Goal: Task Accomplishment & Management: Manage account settings

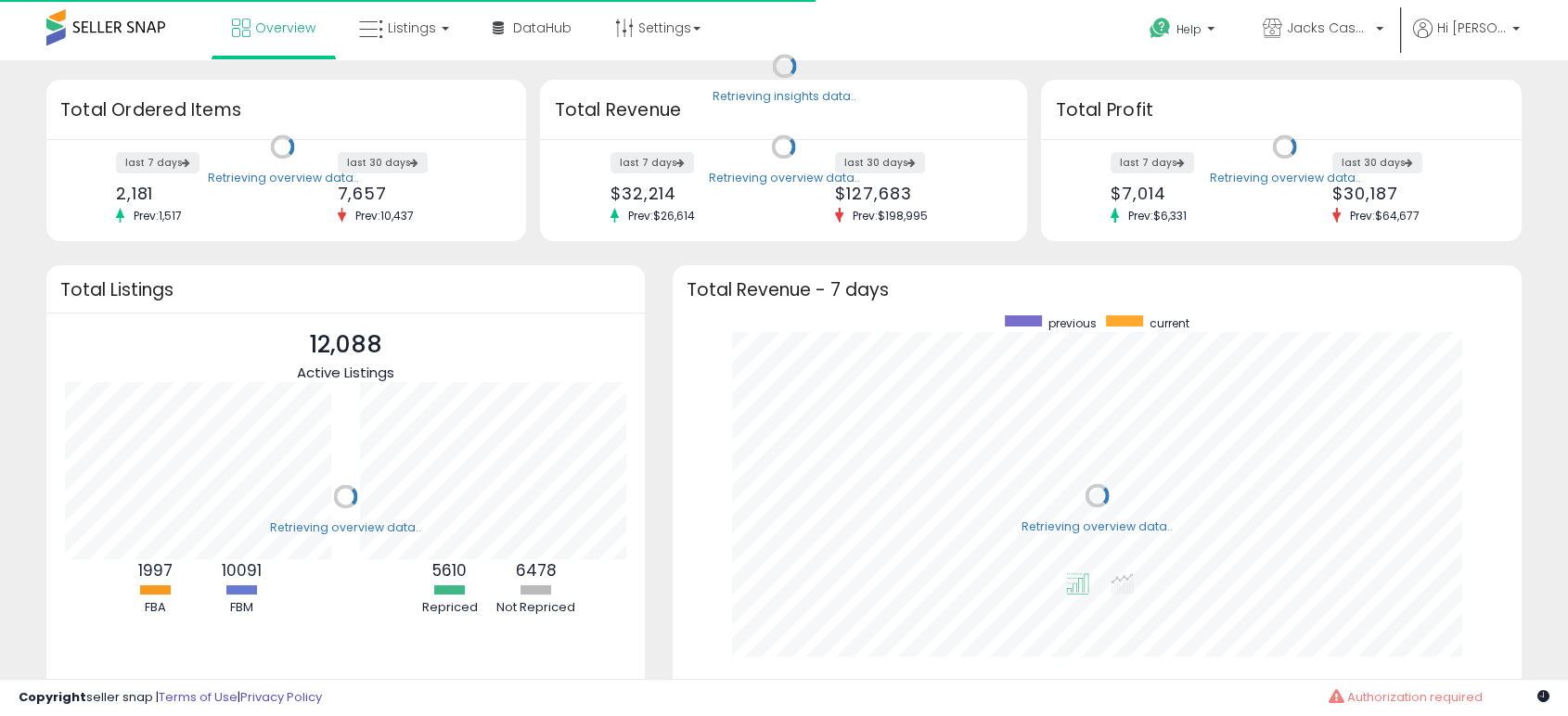
scroll to position [350, 812]
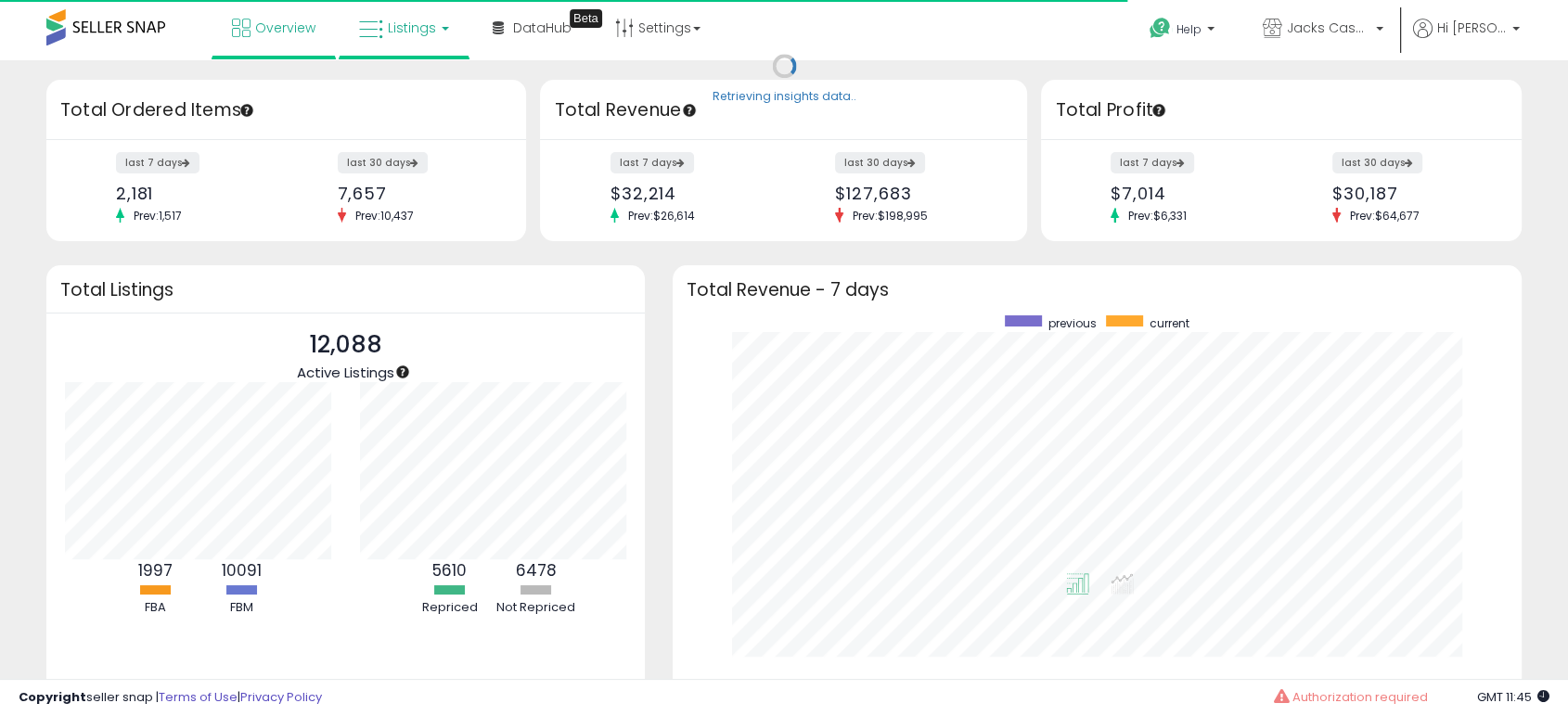
click at [413, 40] on link "Listings" at bounding box center [404, 28] width 118 height 55
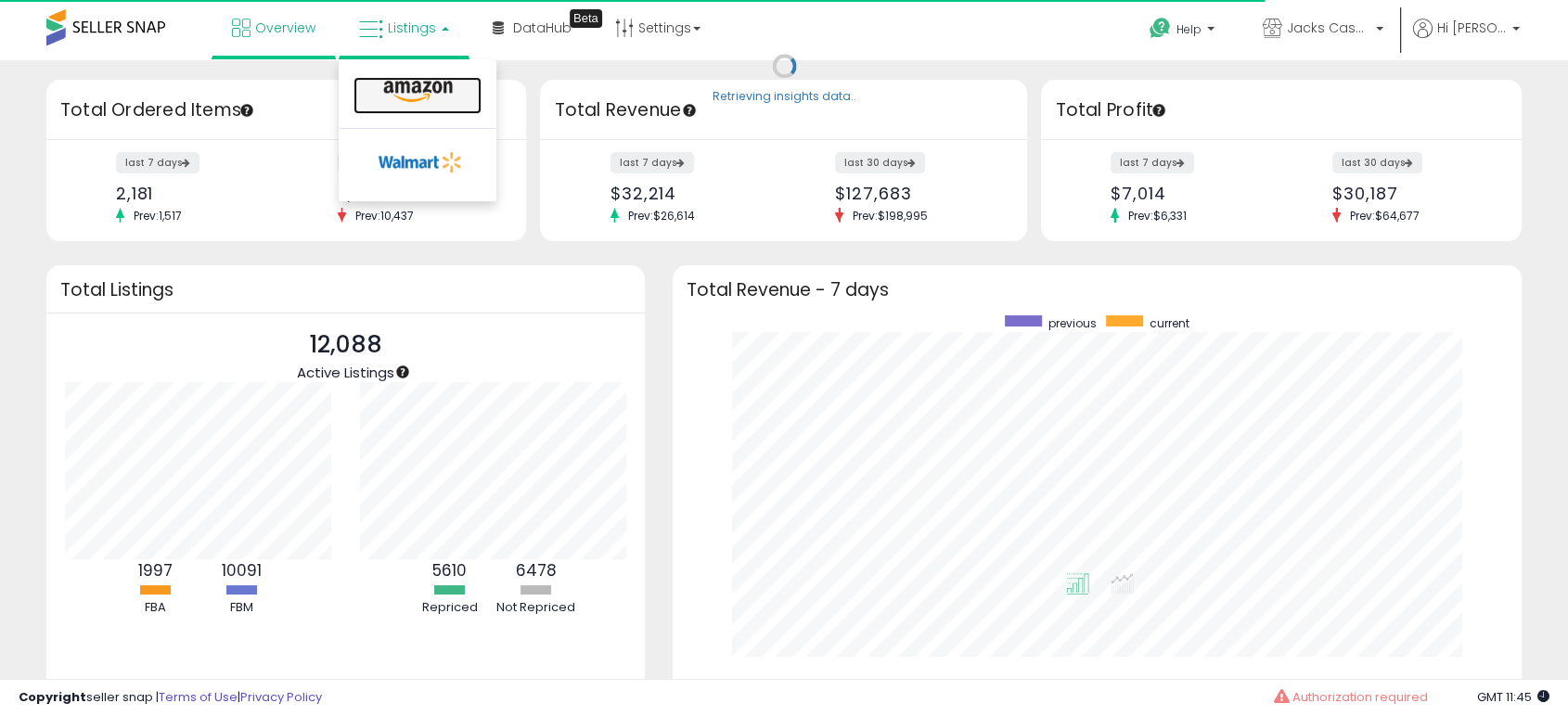
click at [414, 87] on icon at bounding box center [418, 92] width 81 height 24
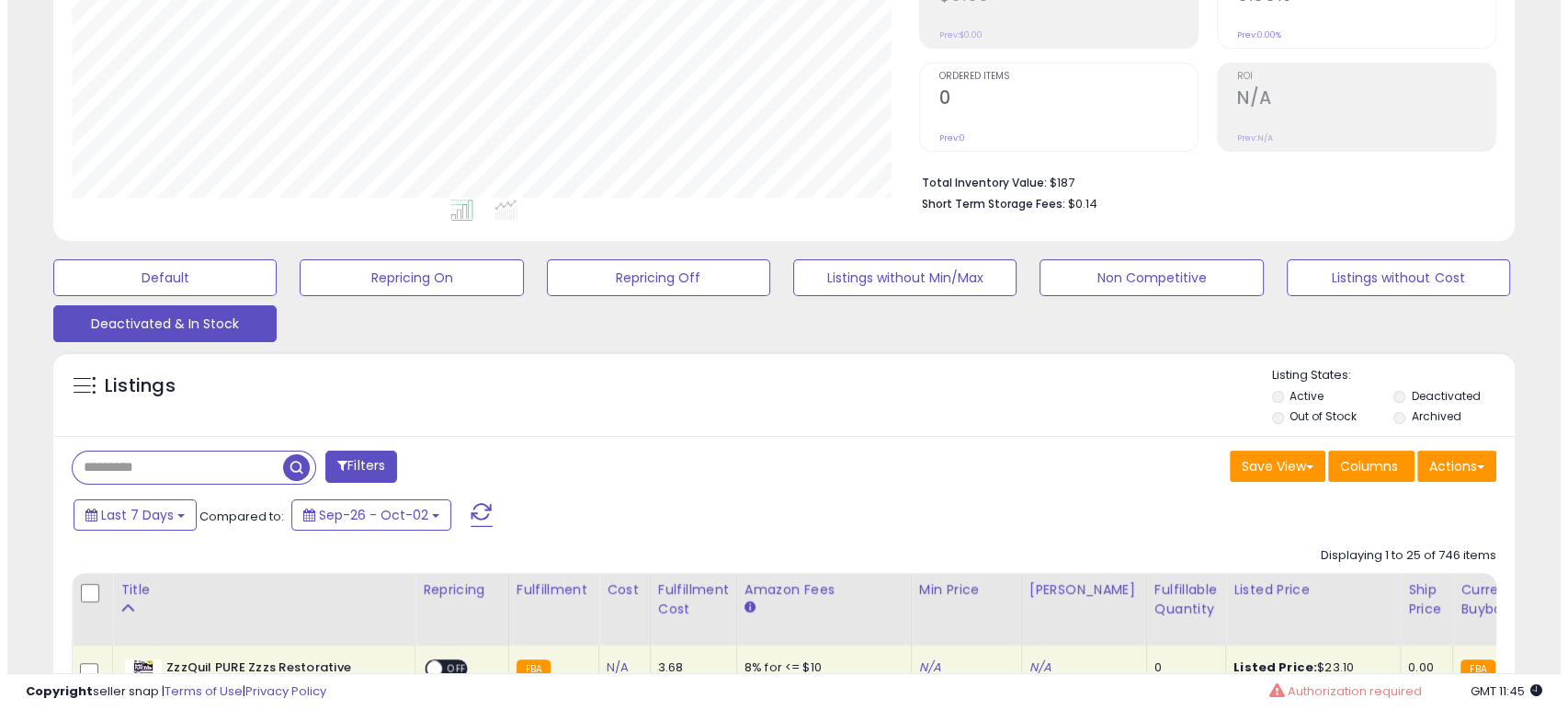
scroll to position [321, 0]
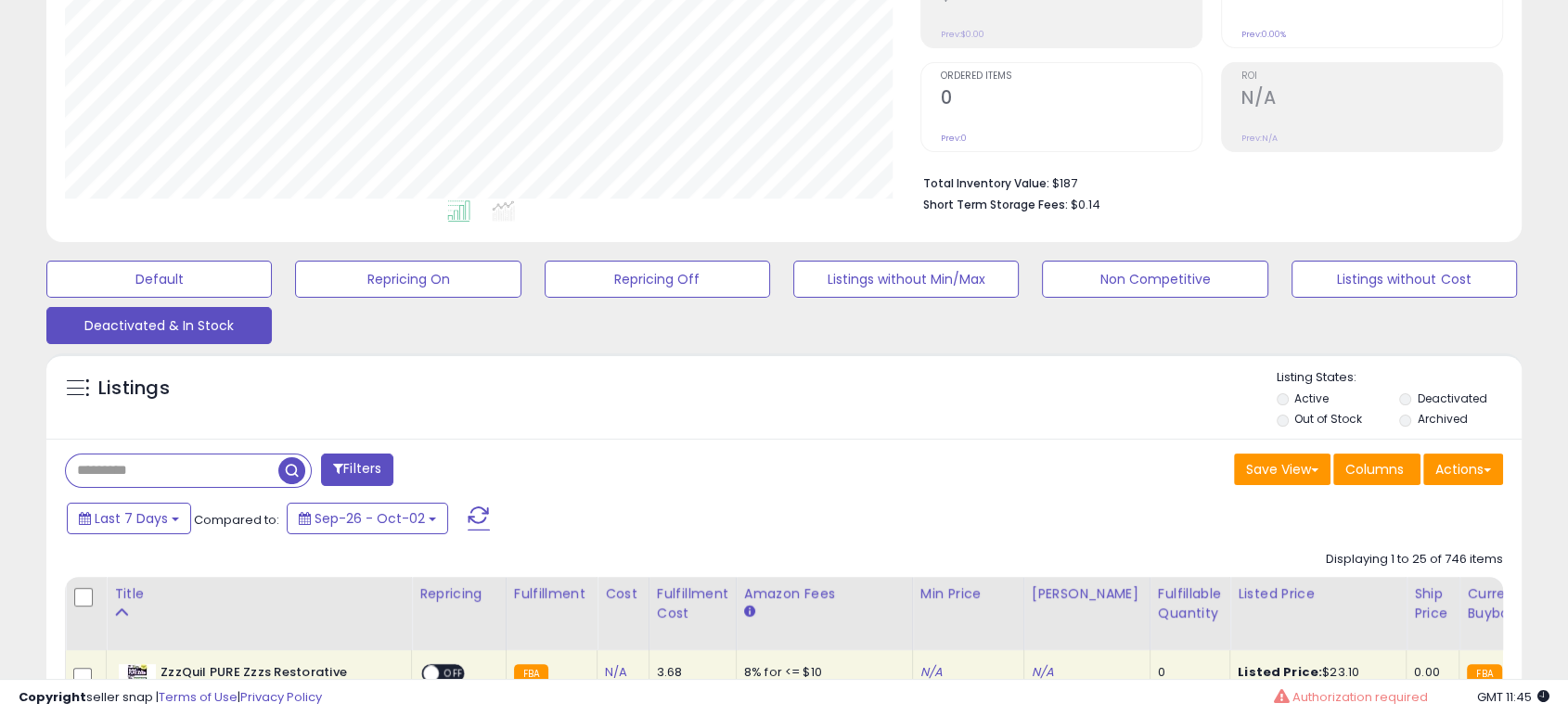
click at [164, 476] on input "text" at bounding box center [172, 471] width 213 height 33
click at [1464, 391] on label "Deactivated" at bounding box center [1452, 399] width 69 height 16
click at [1299, 399] on label "Active" at bounding box center [1312, 399] width 35 height 16
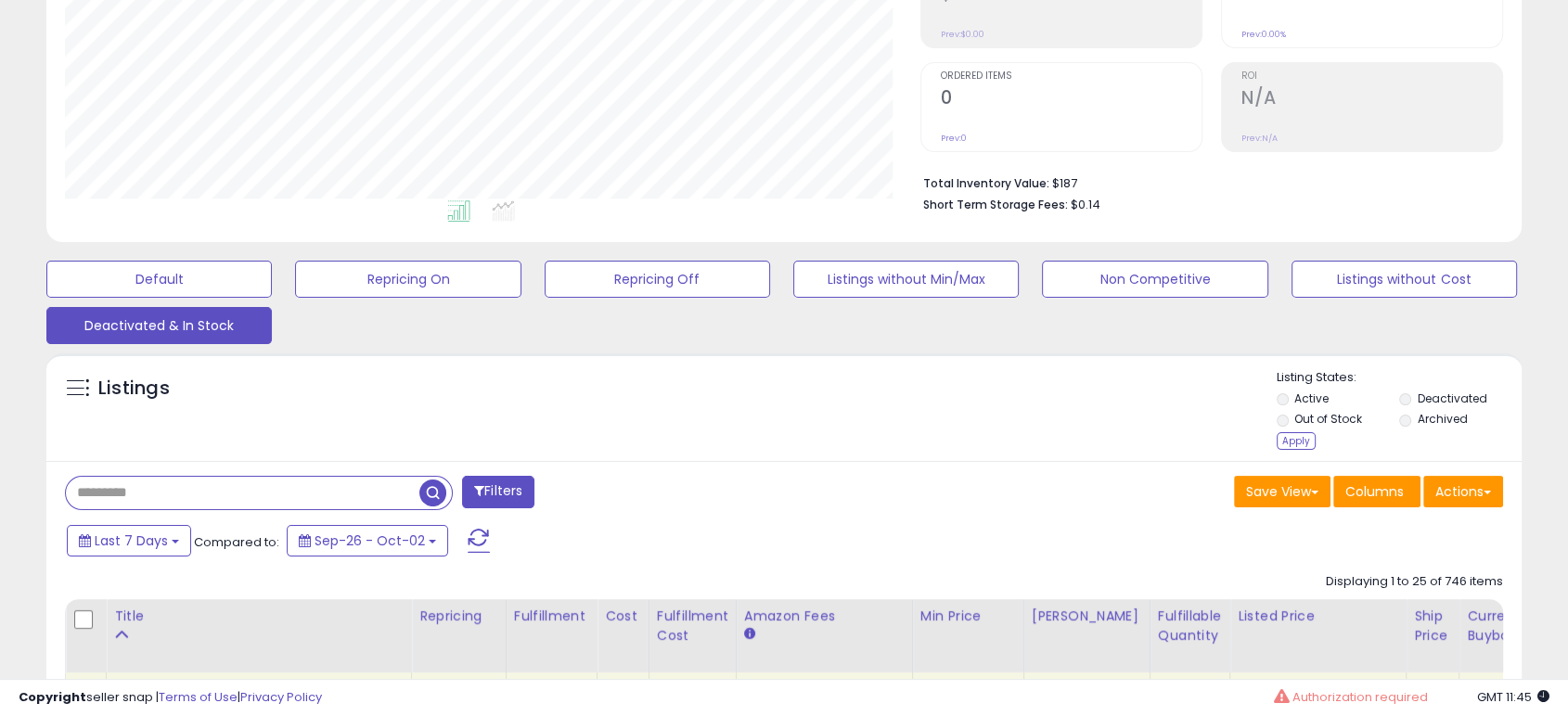
click at [1301, 445] on div "Apply" at bounding box center [1296, 441] width 39 height 18
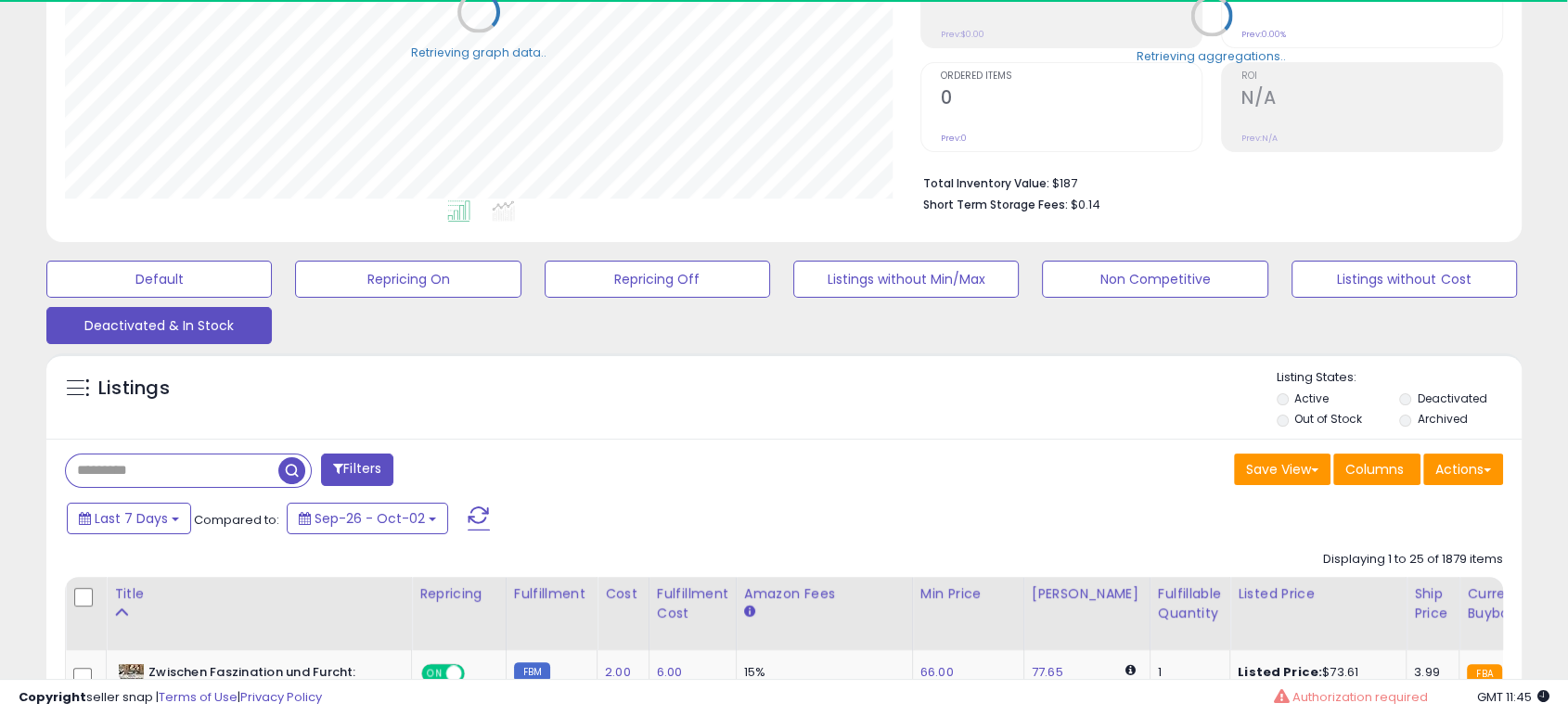
scroll to position [927379, 927209]
click at [1283, 477] on button "Save View" at bounding box center [1283, 470] width 97 height 32
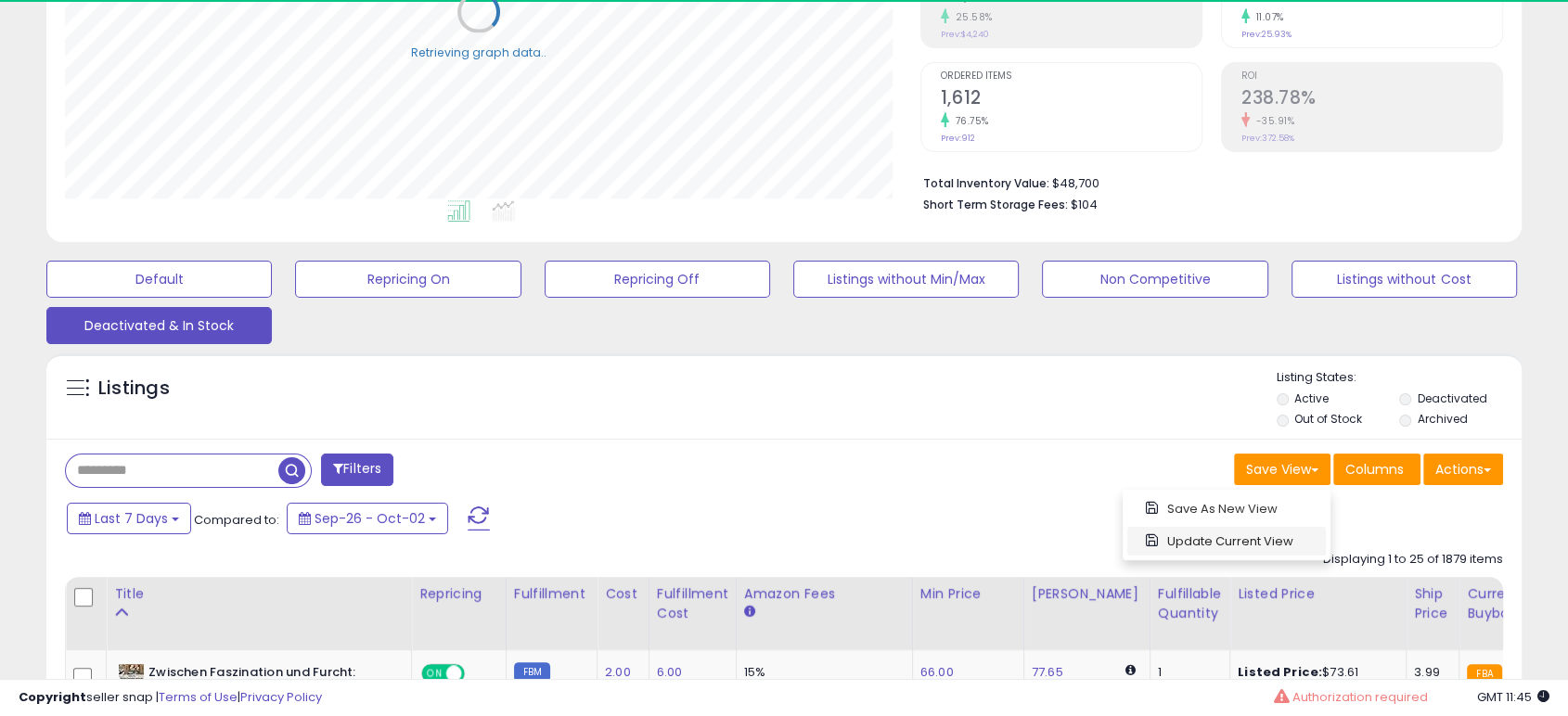
click at [1258, 550] on link "Update Current View" at bounding box center [1227, 541] width 199 height 29
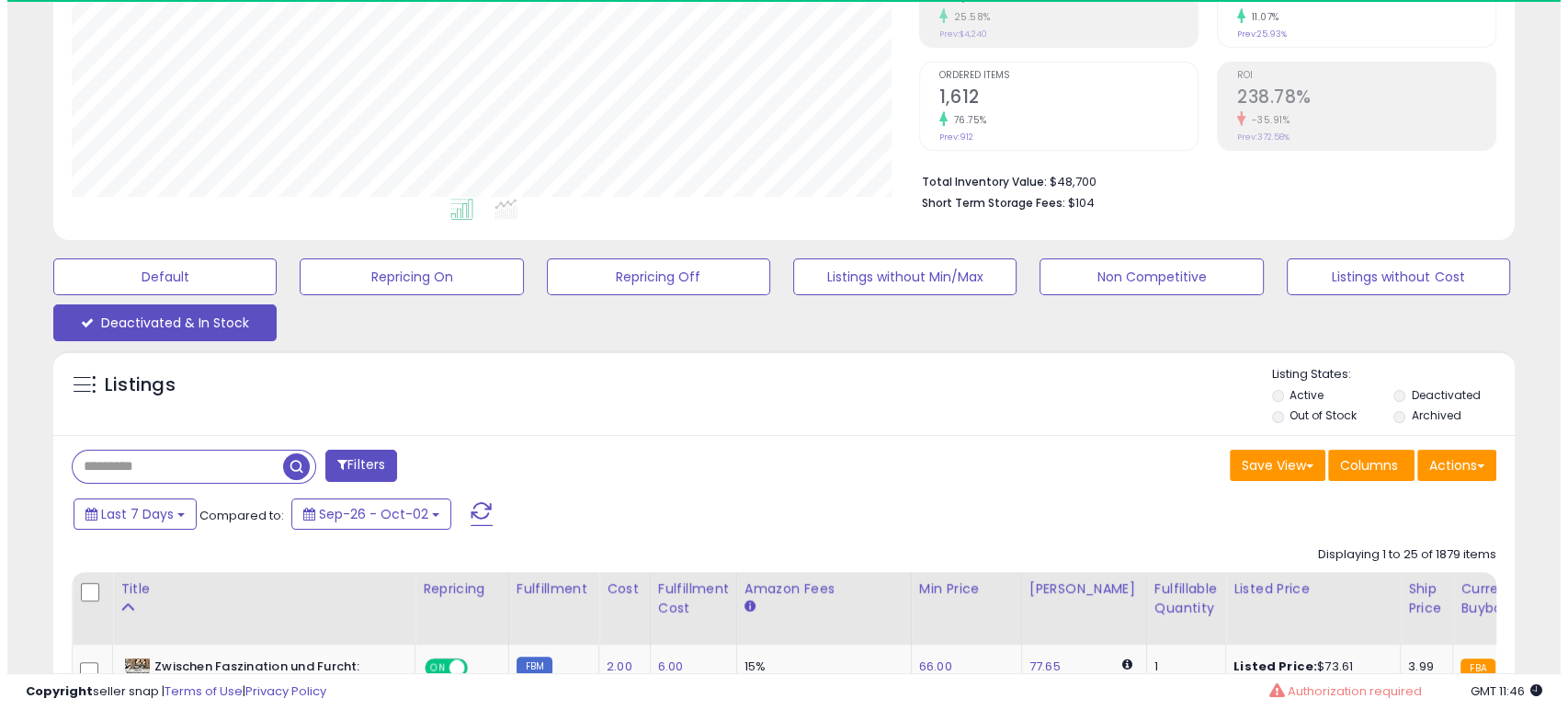
scroll to position [377, 847]
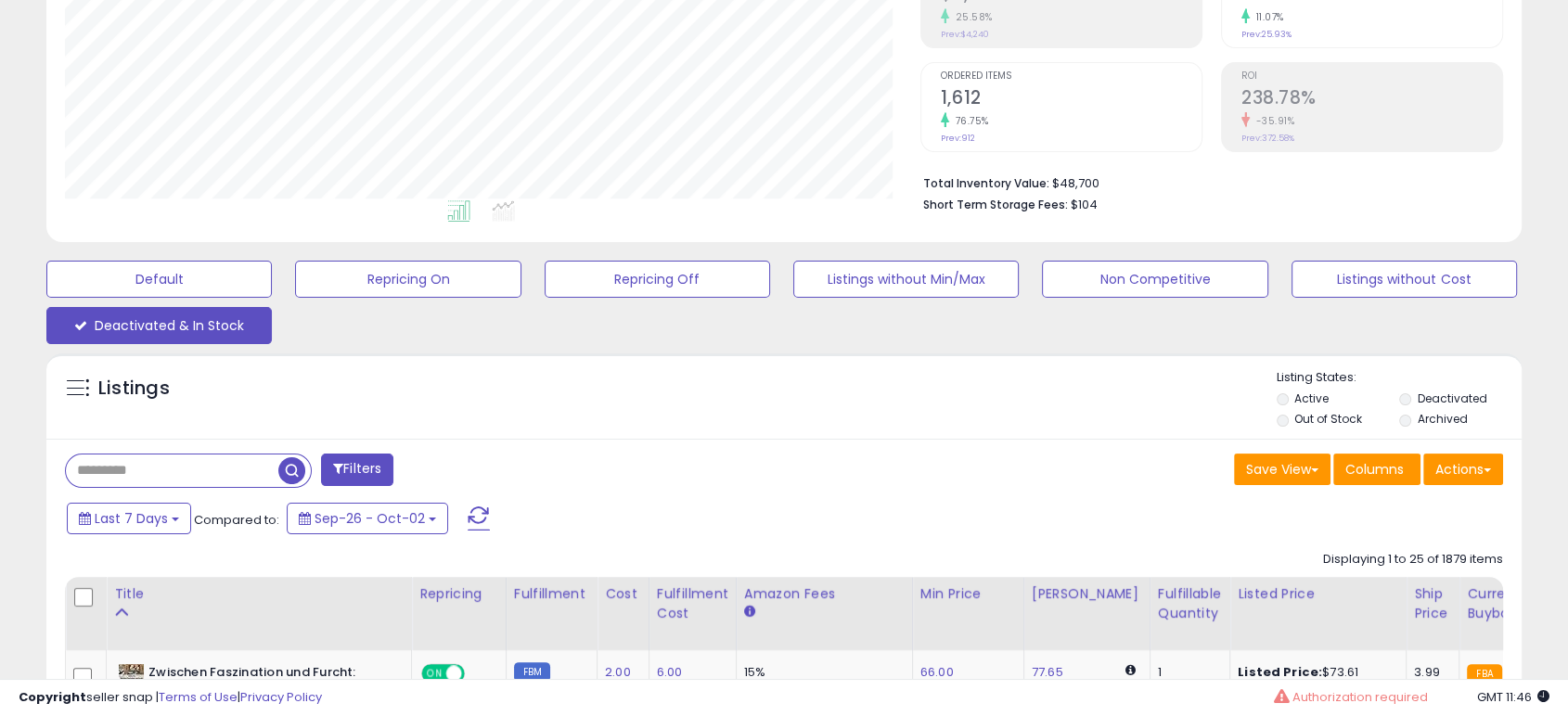
click at [172, 461] on input "text" at bounding box center [172, 471] width 213 height 33
paste input "**********"
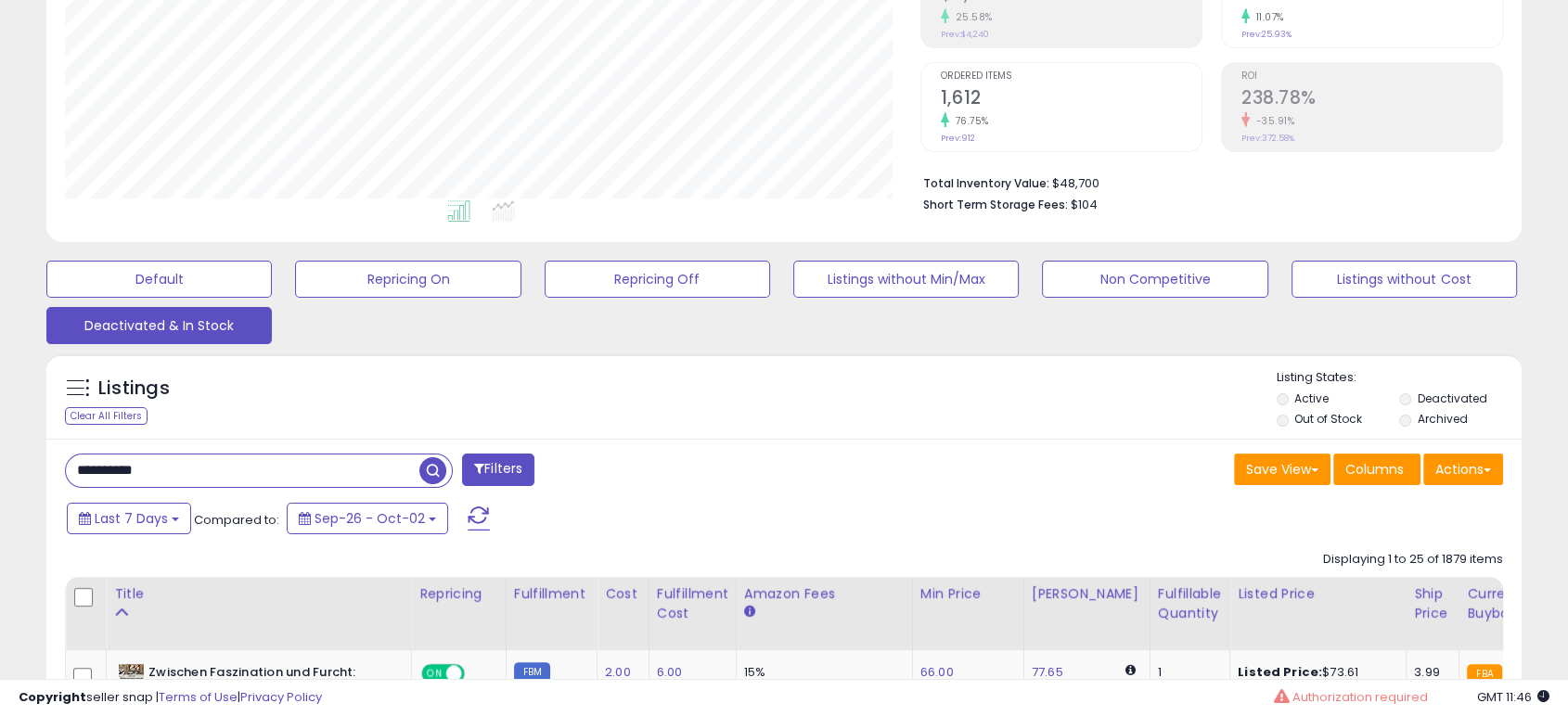
type input "**********"
click at [441, 464] on span "button" at bounding box center [432, 470] width 27 height 27
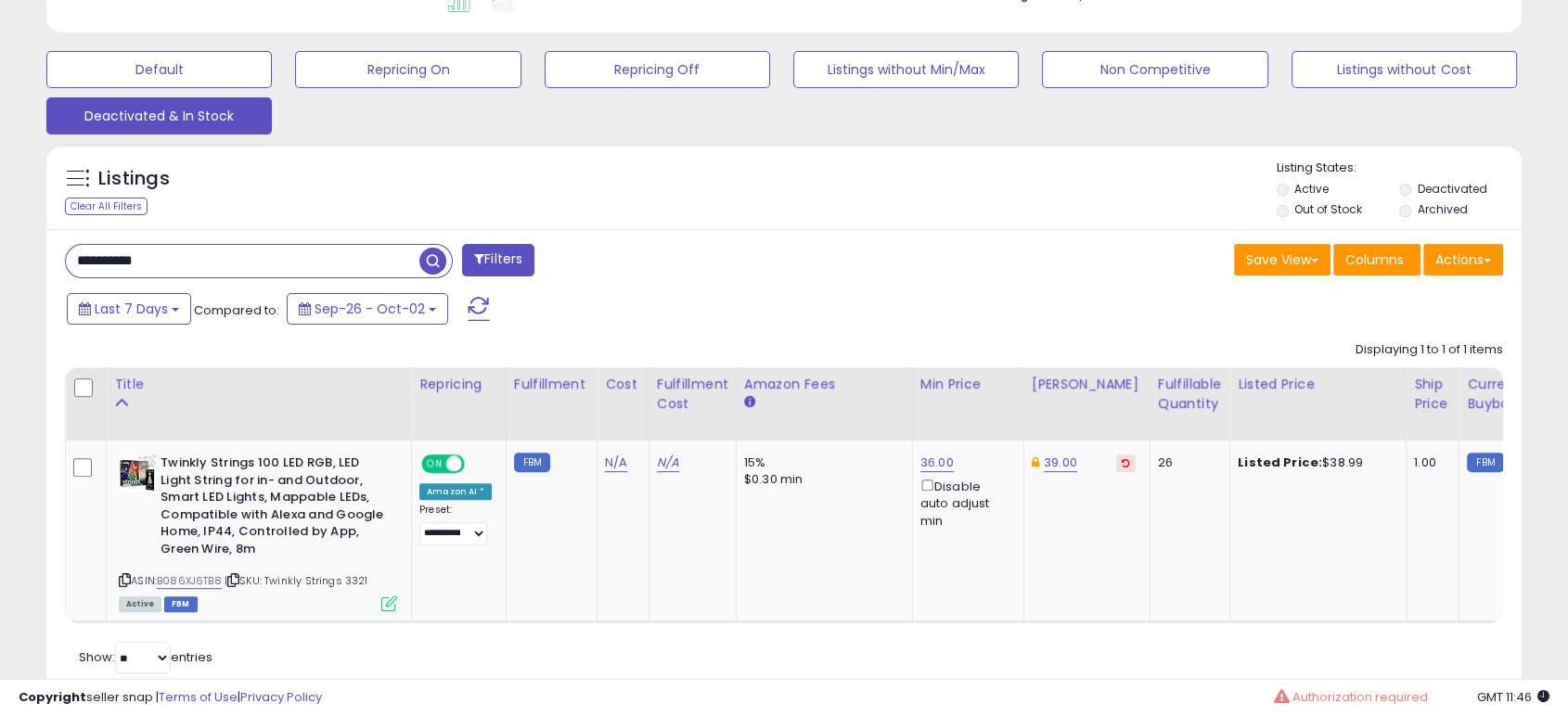
scroll to position [583, 0]
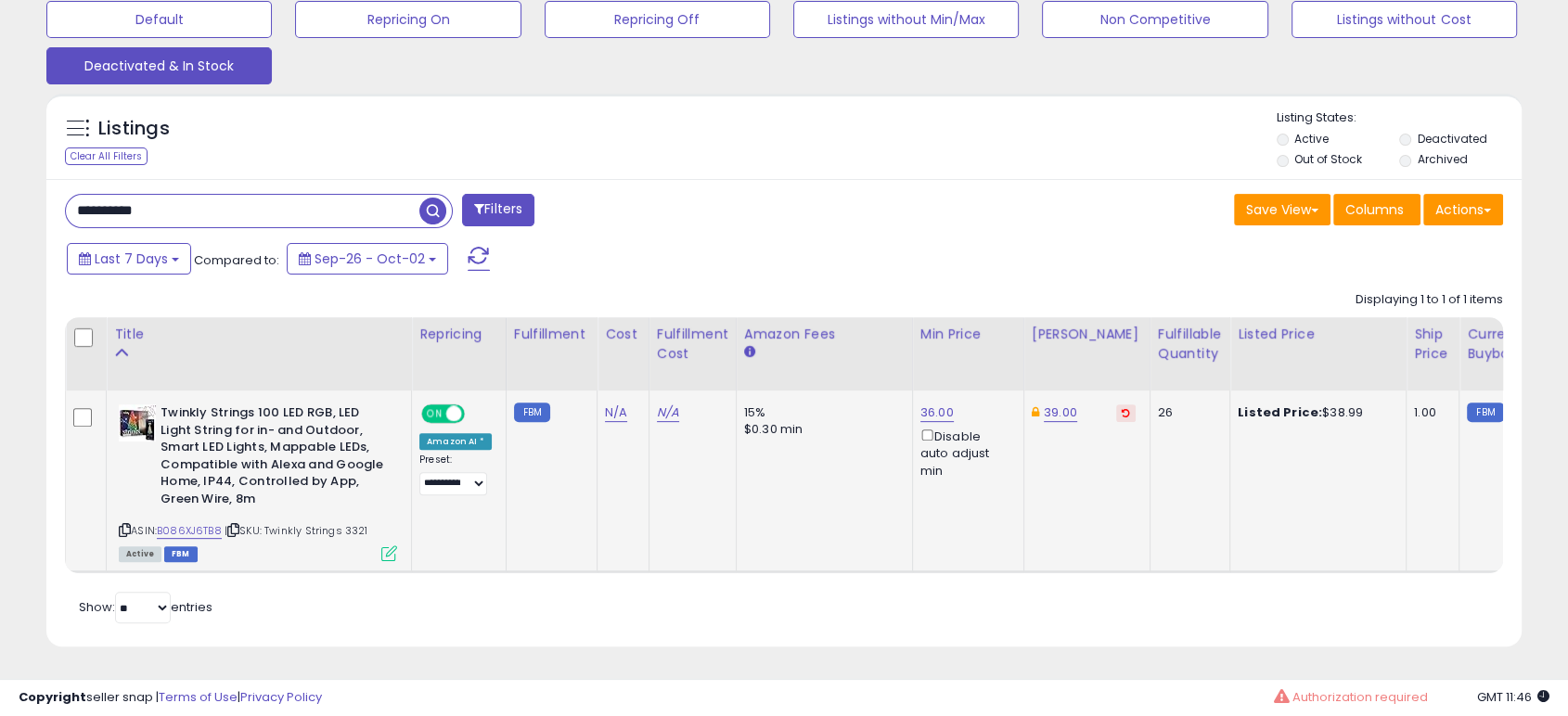
click at [1058, 420] on link "39.00" at bounding box center [1061, 412] width 34 height 19
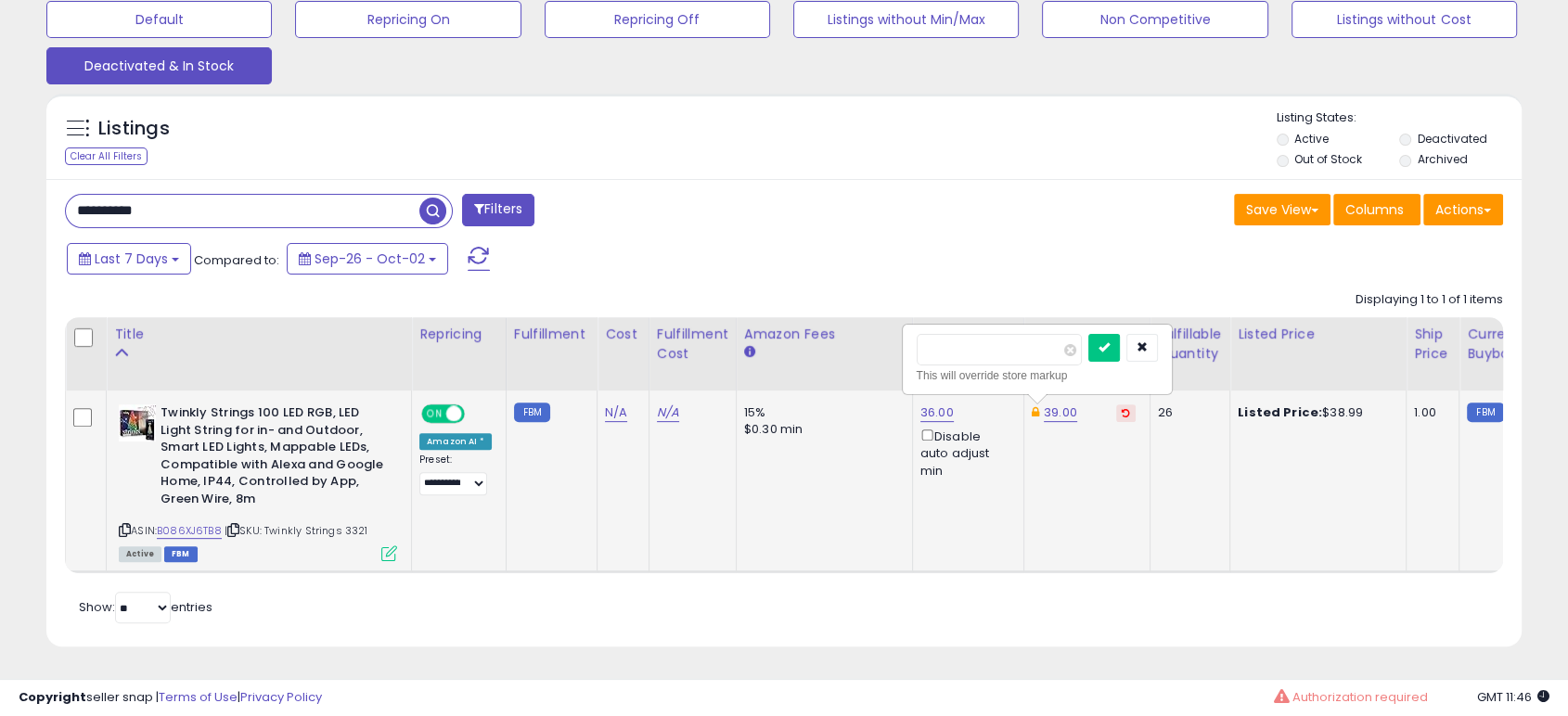
click at [1122, 416] on icon at bounding box center [1126, 412] width 8 height 9
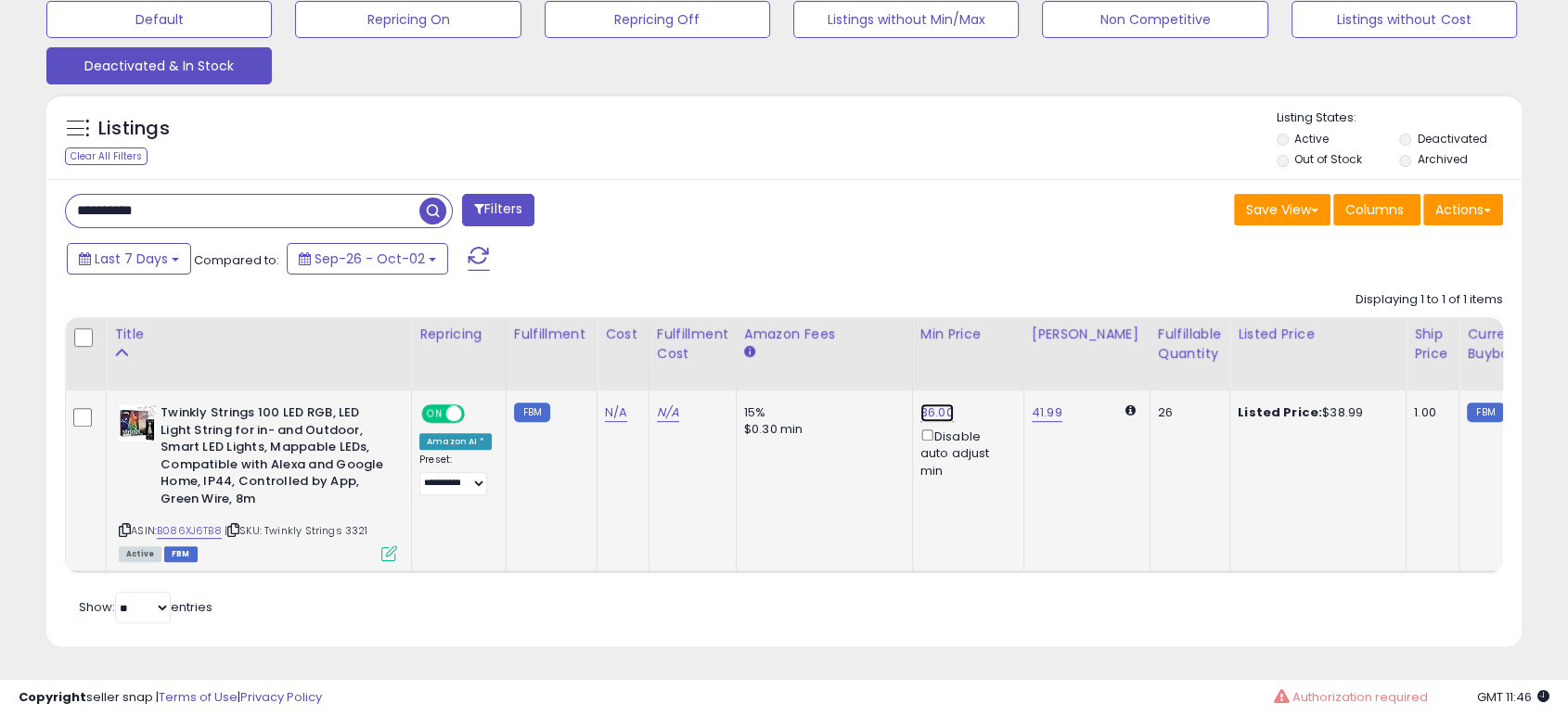
click at [939, 418] on link "36.00" at bounding box center [938, 412] width 34 height 19
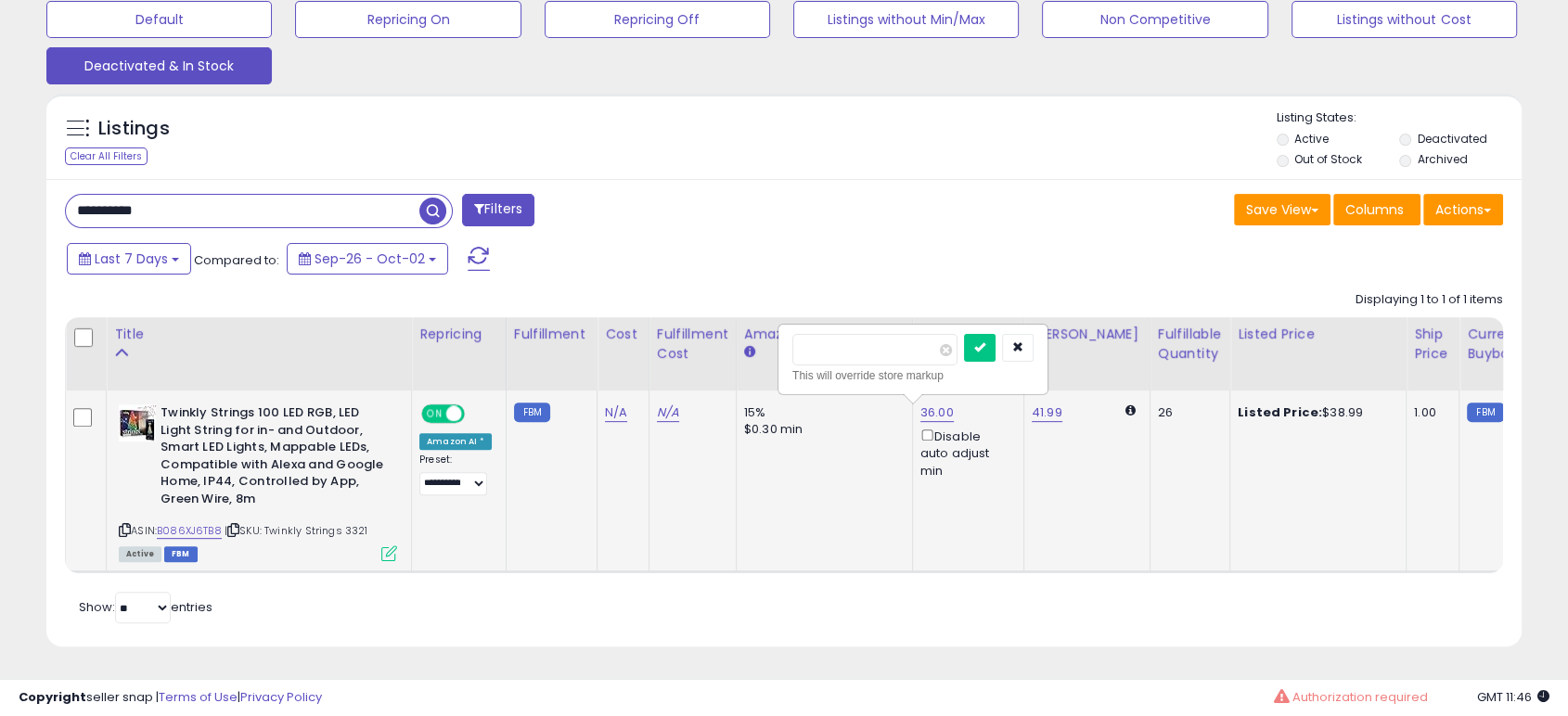
type input "**"
click at [985, 345] on icon "submit" at bounding box center [979, 346] width 11 height 11
